Goal: Information Seeking & Learning: Learn about a topic

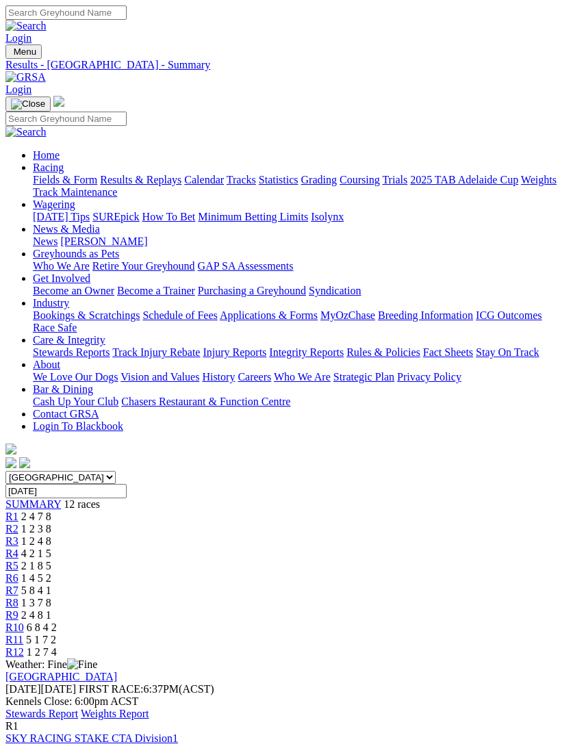
scroll to position [0, 60]
click at [24, 646] on span "R12" at bounding box center [14, 652] width 18 height 12
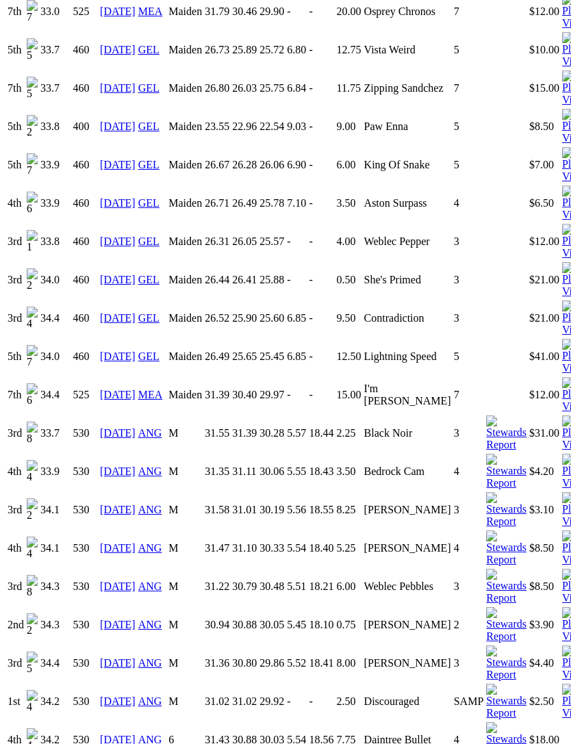
scroll to position [1075, 0]
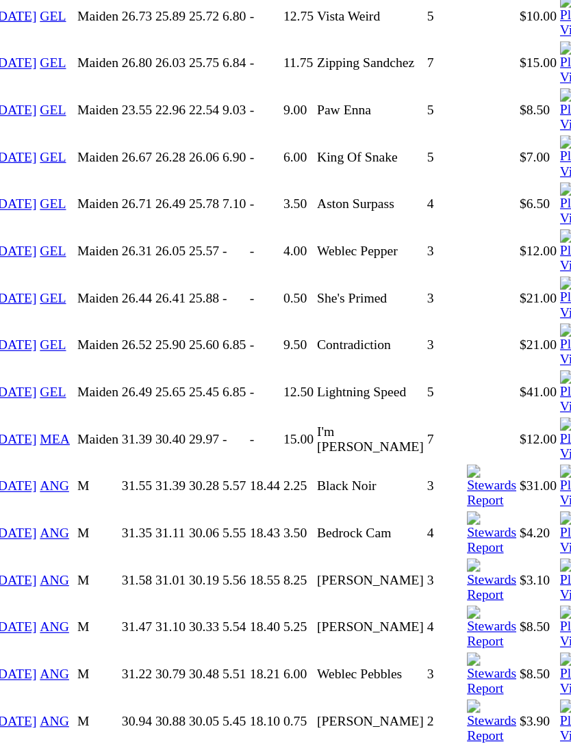
click at [562, 709] on img at bounding box center [575, 727] width 26 height 36
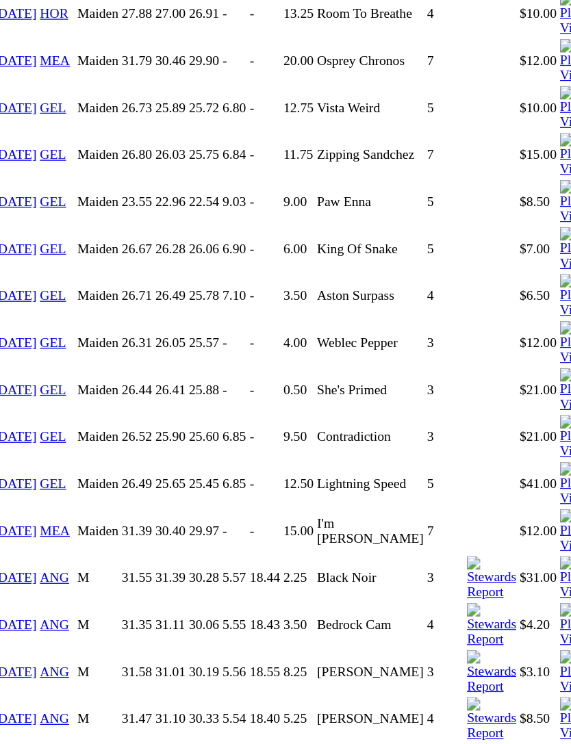
scroll to position [1062, 0]
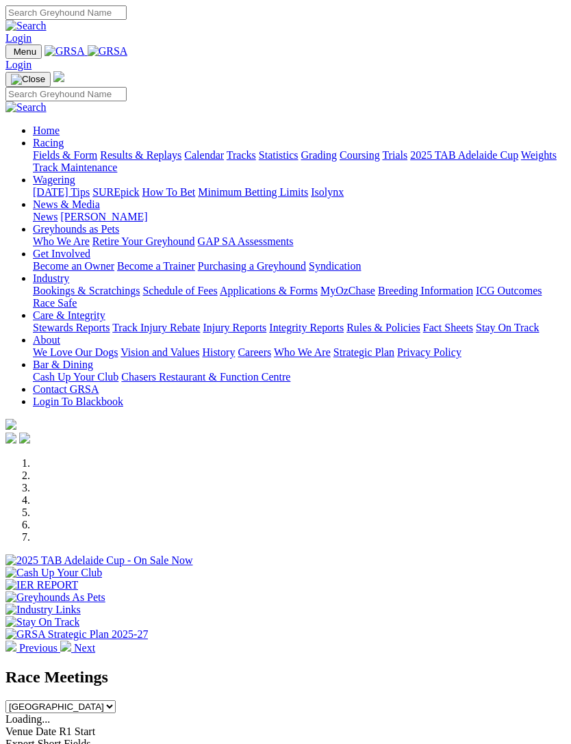
scroll to position [129, 0]
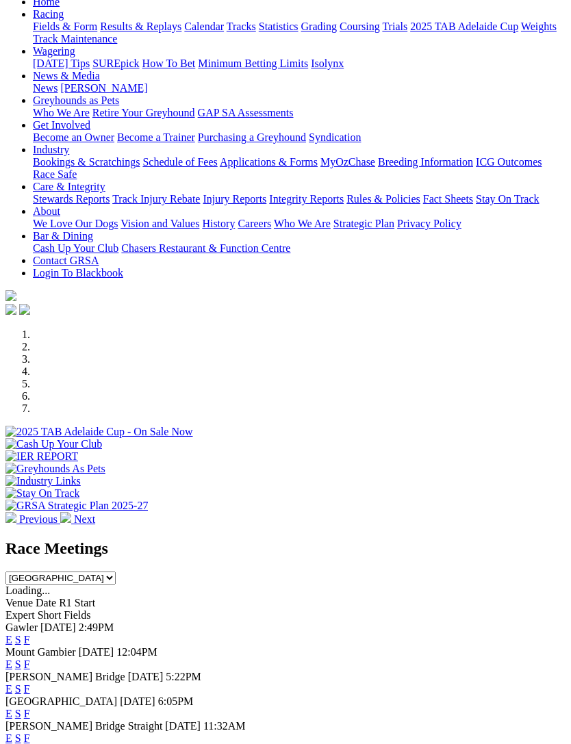
click at [30, 634] on link "F" at bounding box center [27, 640] width 6 height 12
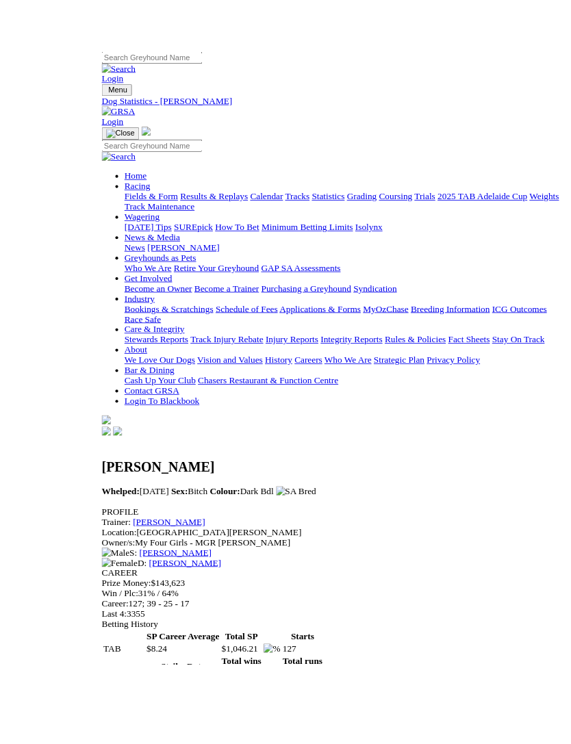
scroll to position [10, 0]
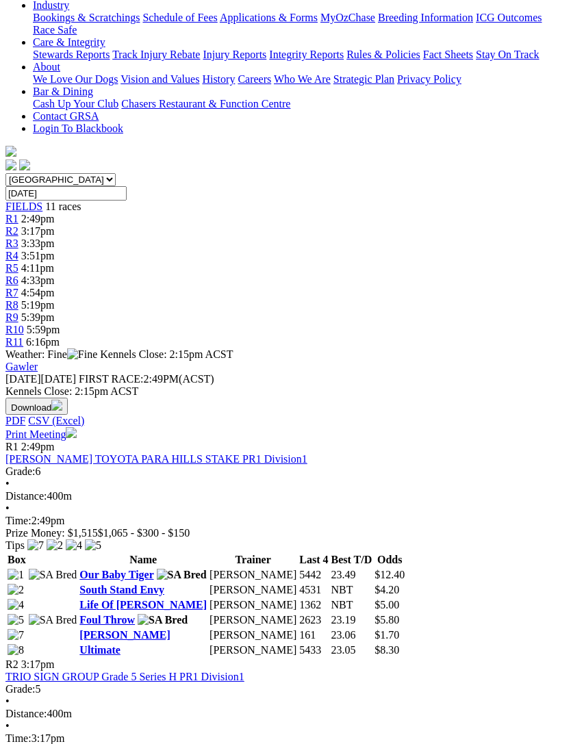
scroll to position [287, 7]
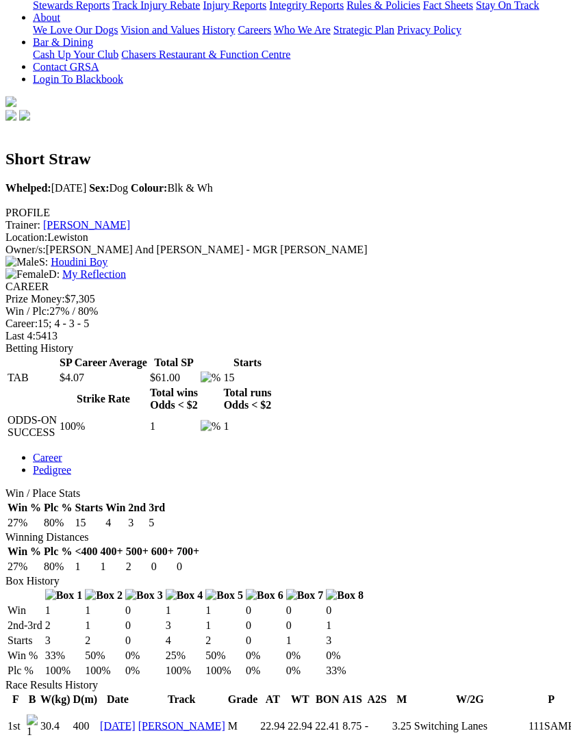
scroll to position [342, 0]
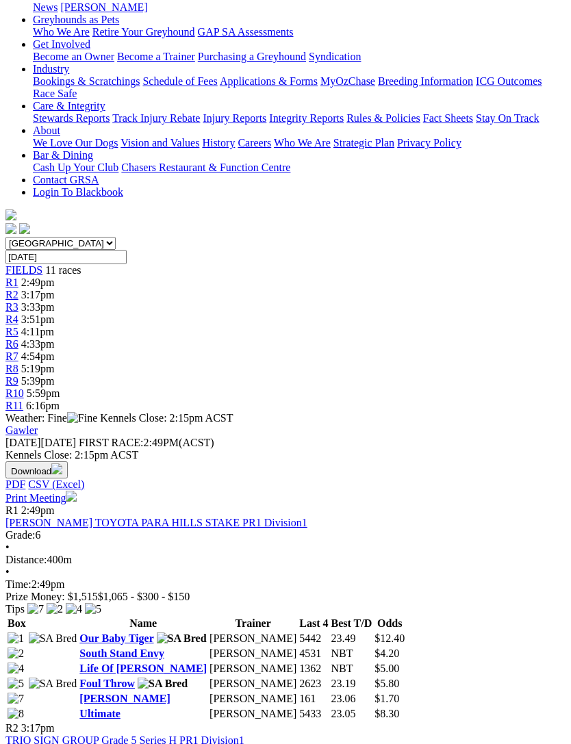
scroll to position [211, 7]
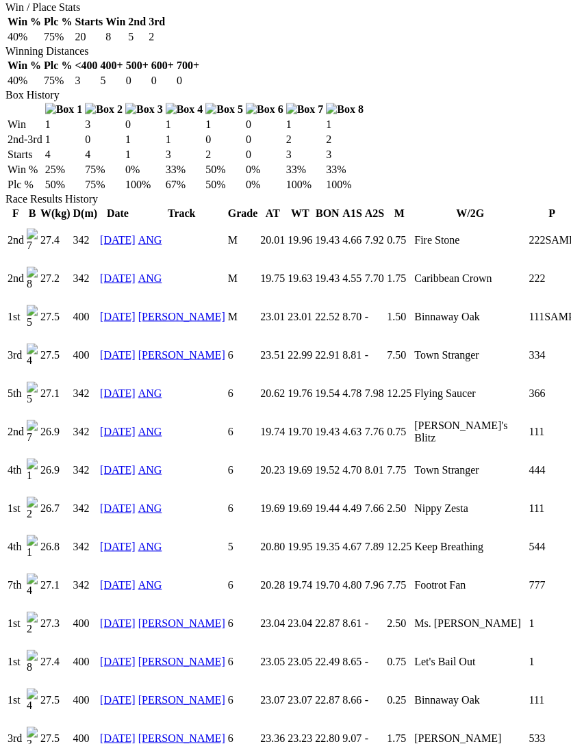
scroll to position [856, 0]
